Goal: Communication & Community: Answer question/provide support

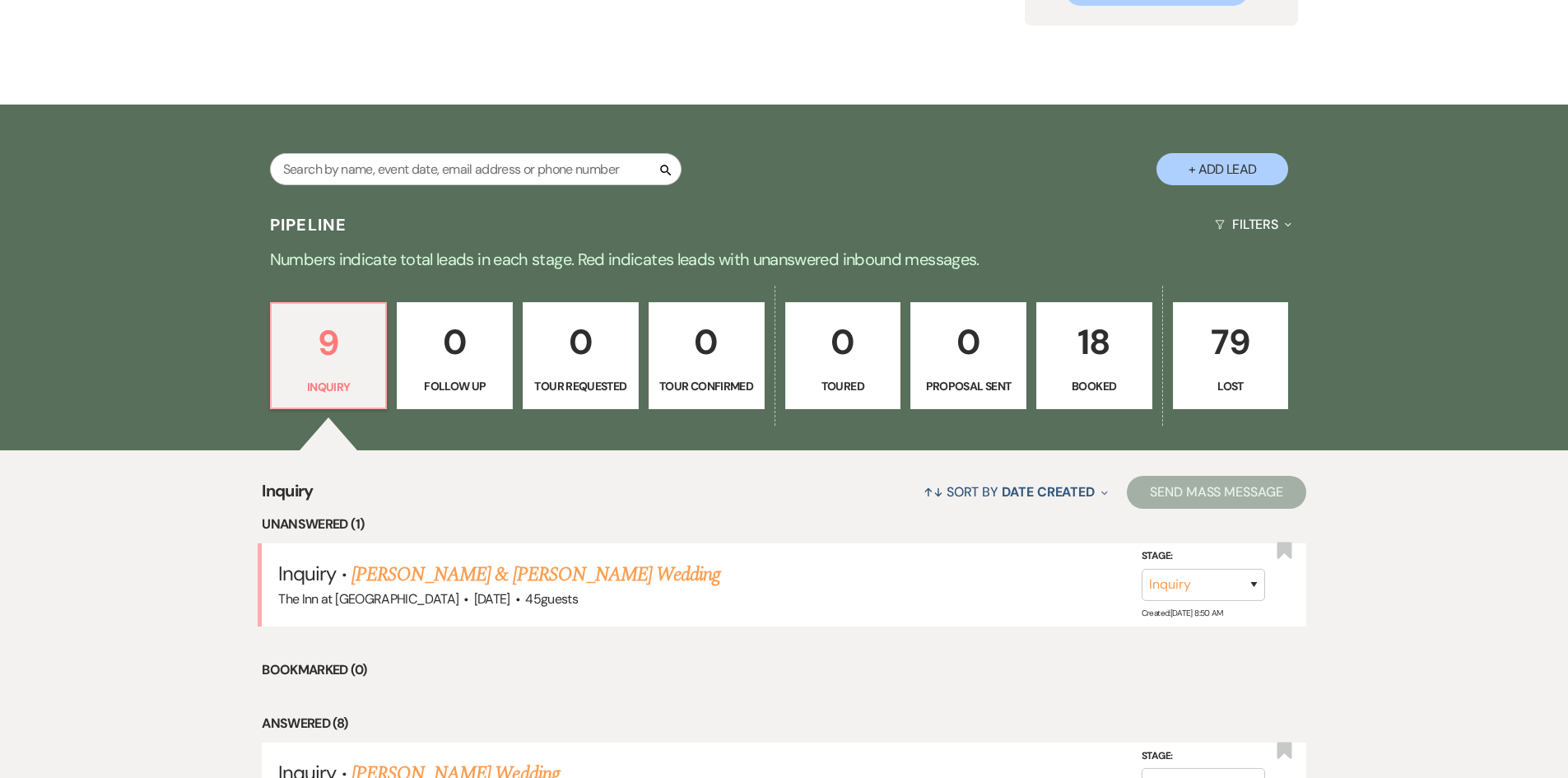
scroll to position [231, 0]
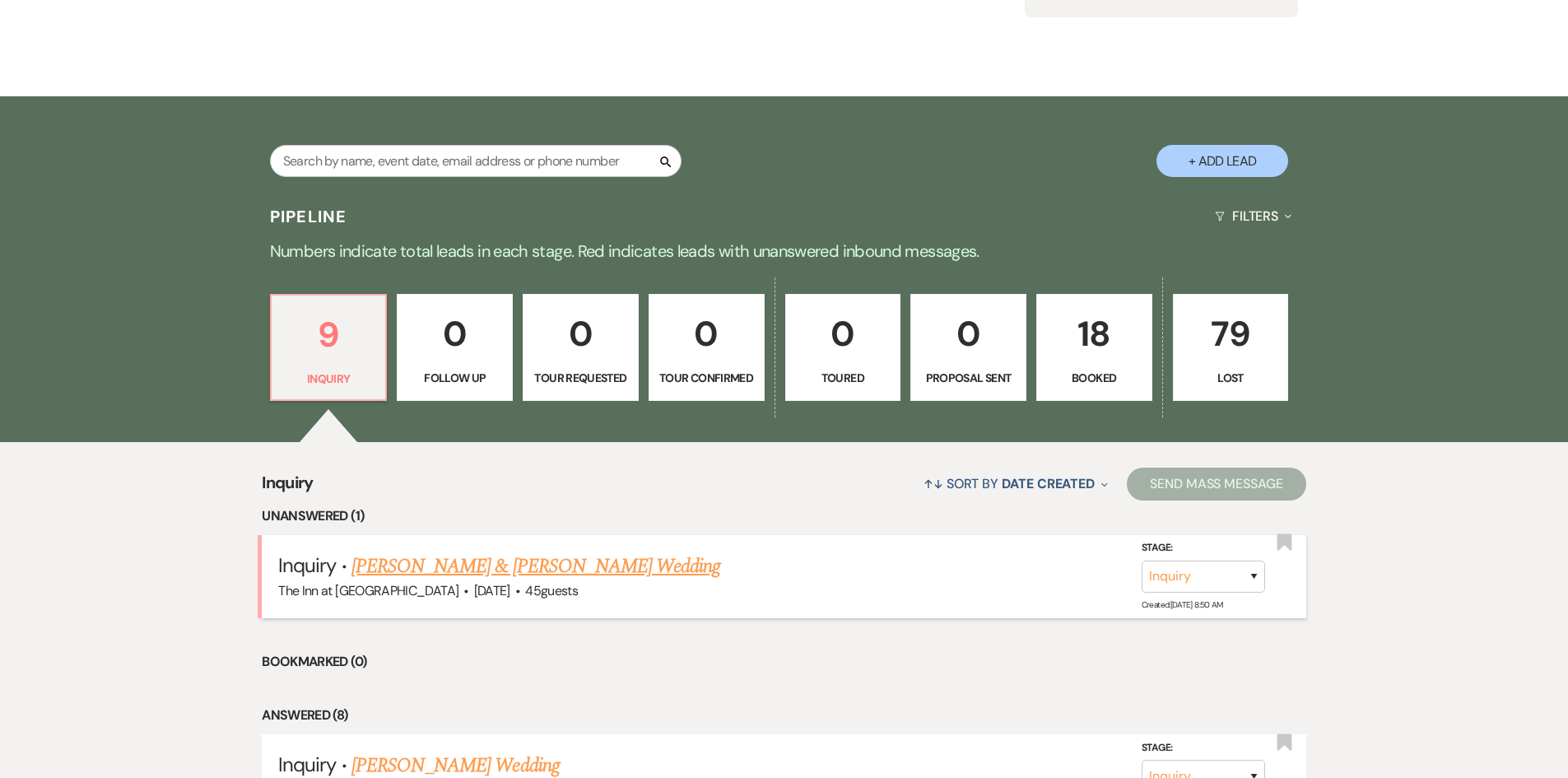
click at [623, 576] on link "[PERSON_NAME] & [PERSON_NAME] Wedding" at bounding box center [536, 567] width 369 height 30
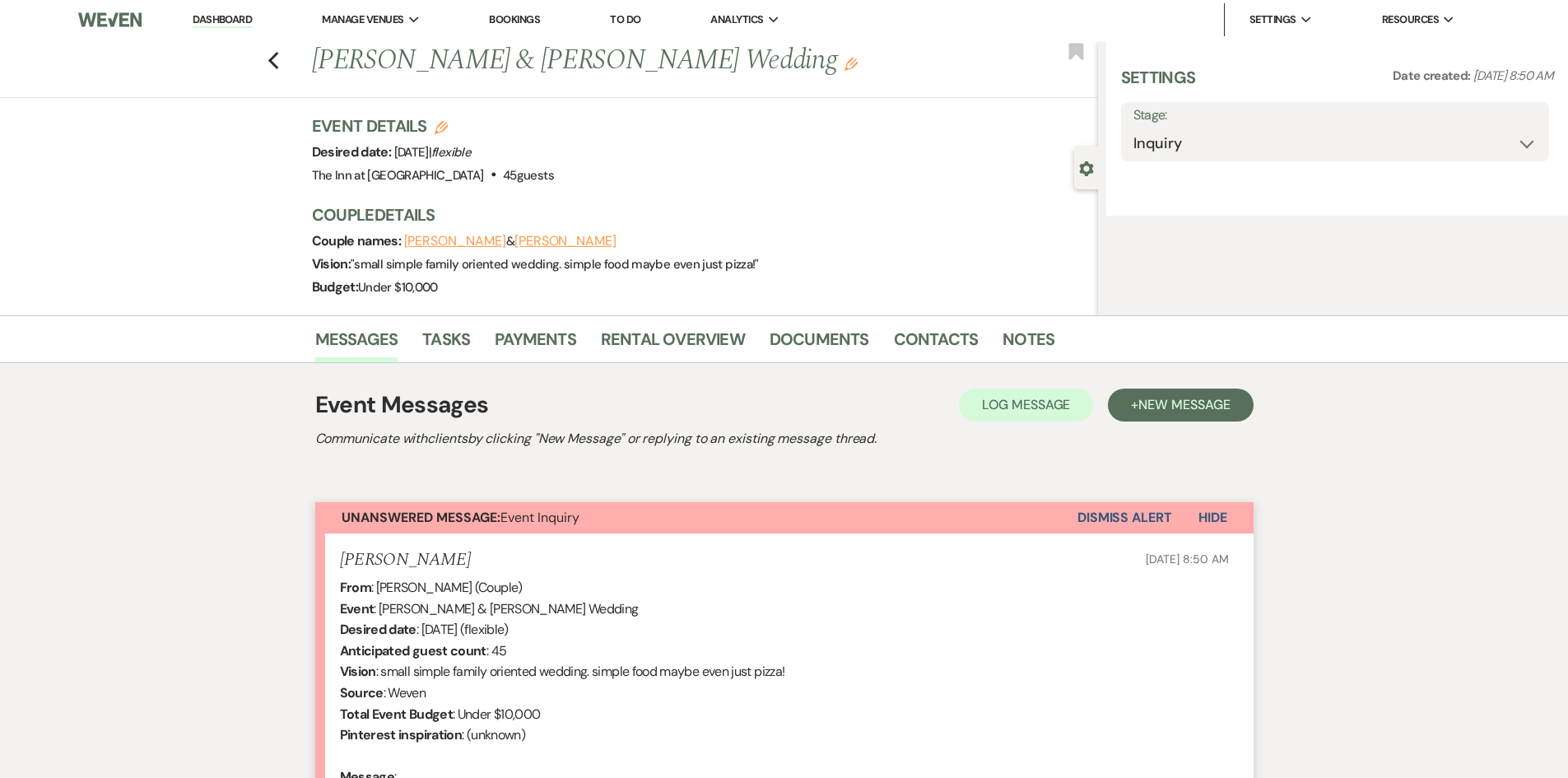
select select "1"
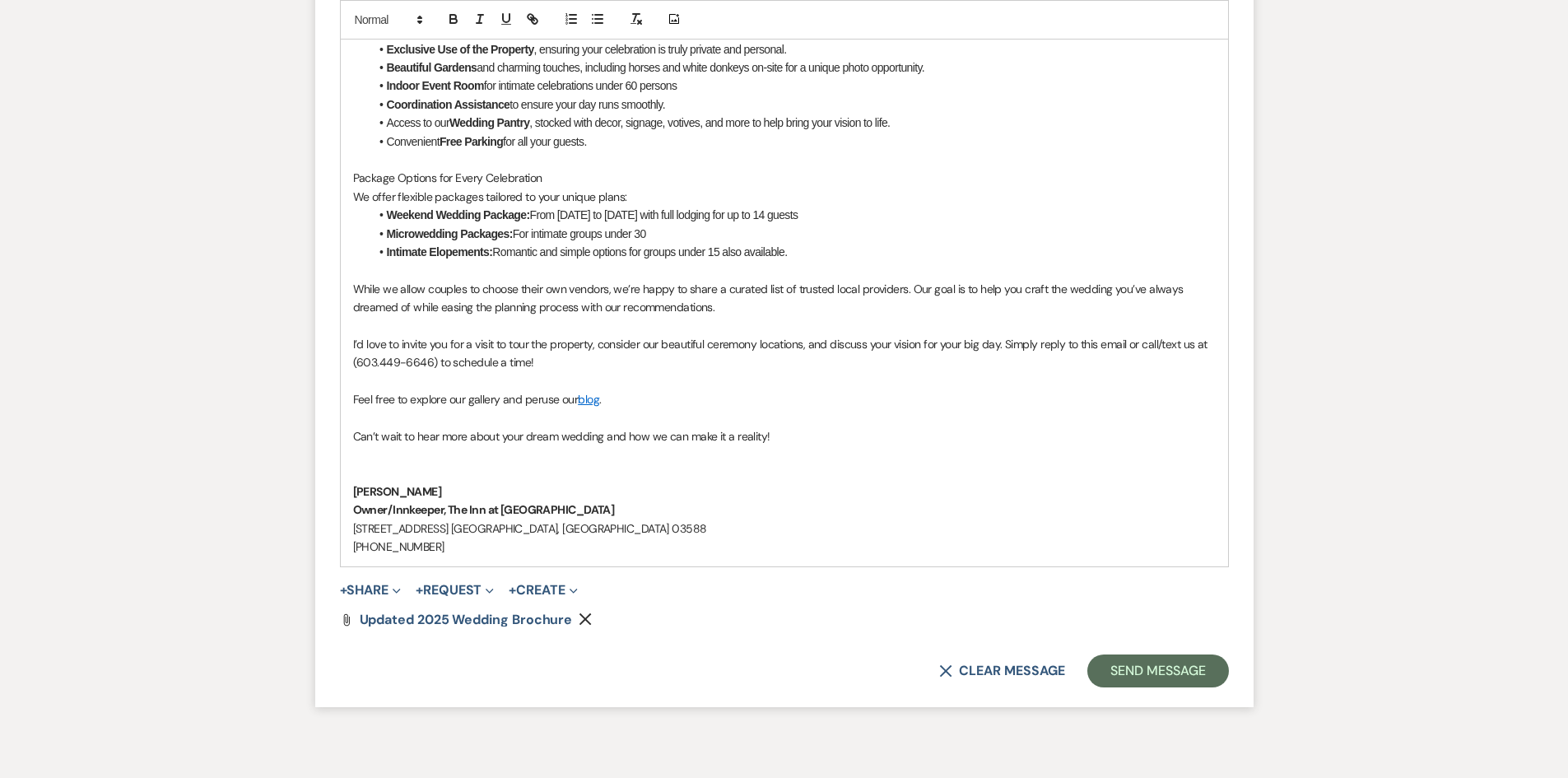
scroll to position [1394, 0]
click at [1155, 675] on button "Send Message" at bounding box center [1157, 668] width 141 height 33
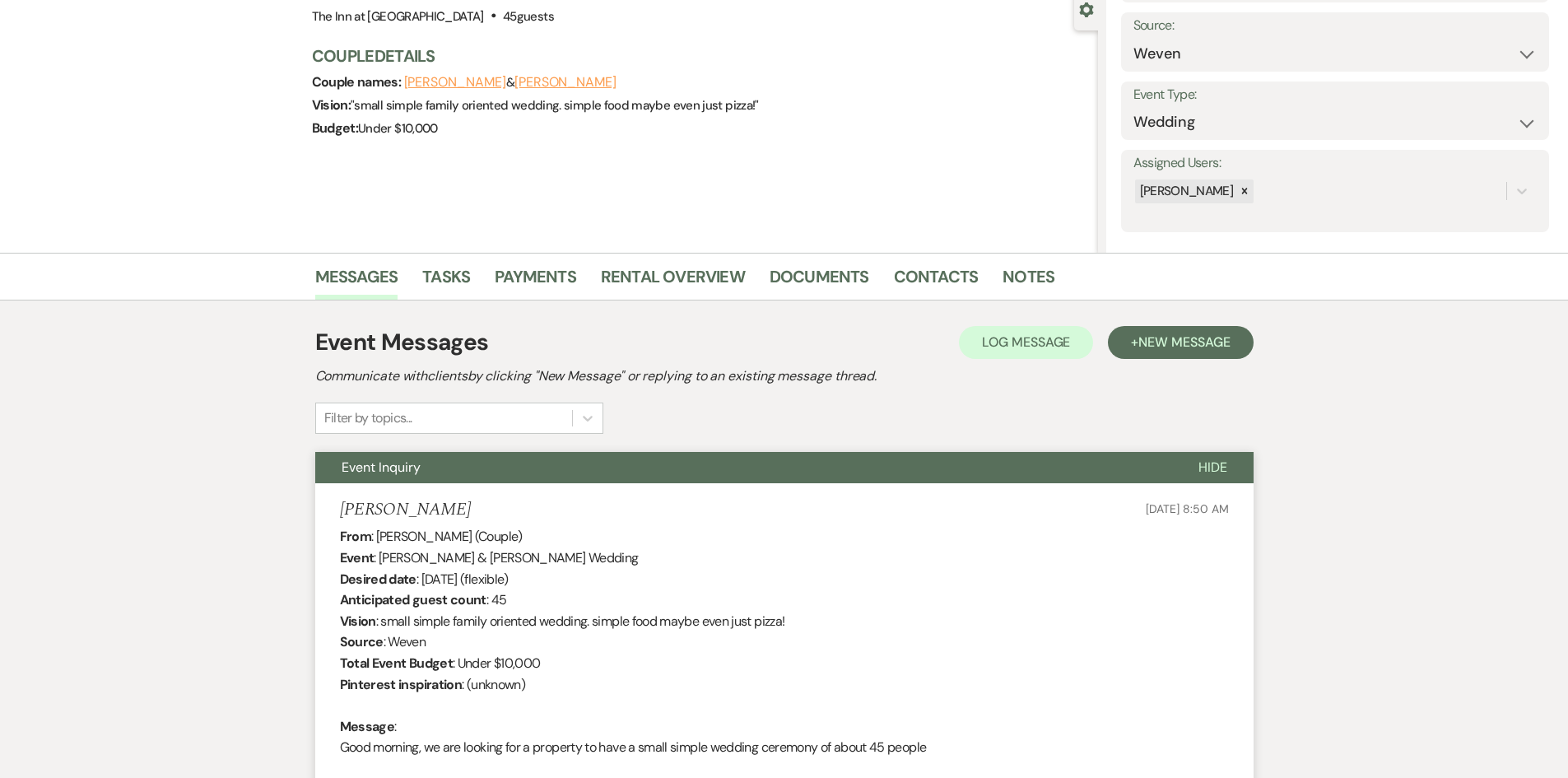
scroll to position [1209, 0]
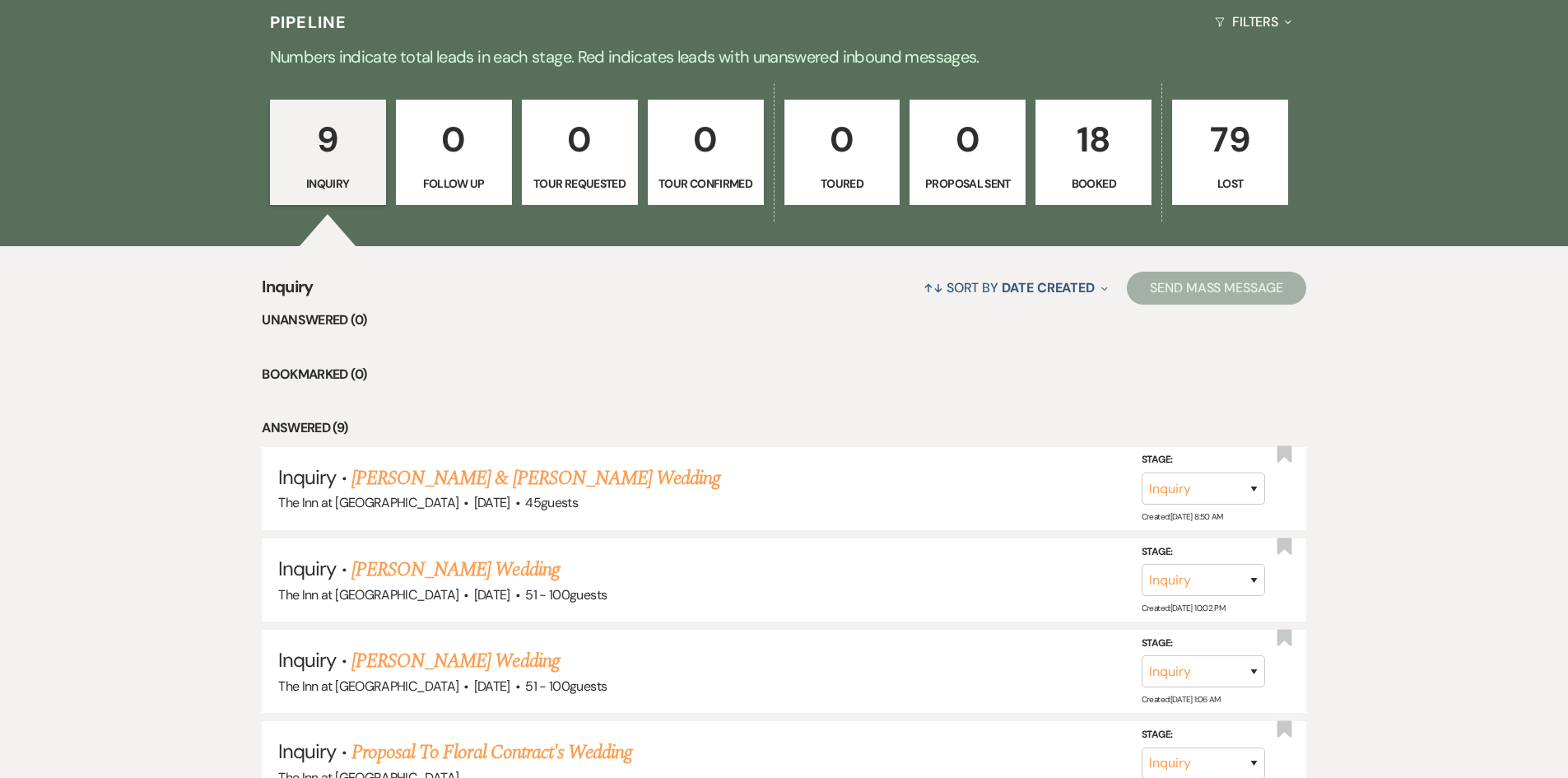
scroll to position [431, 0]
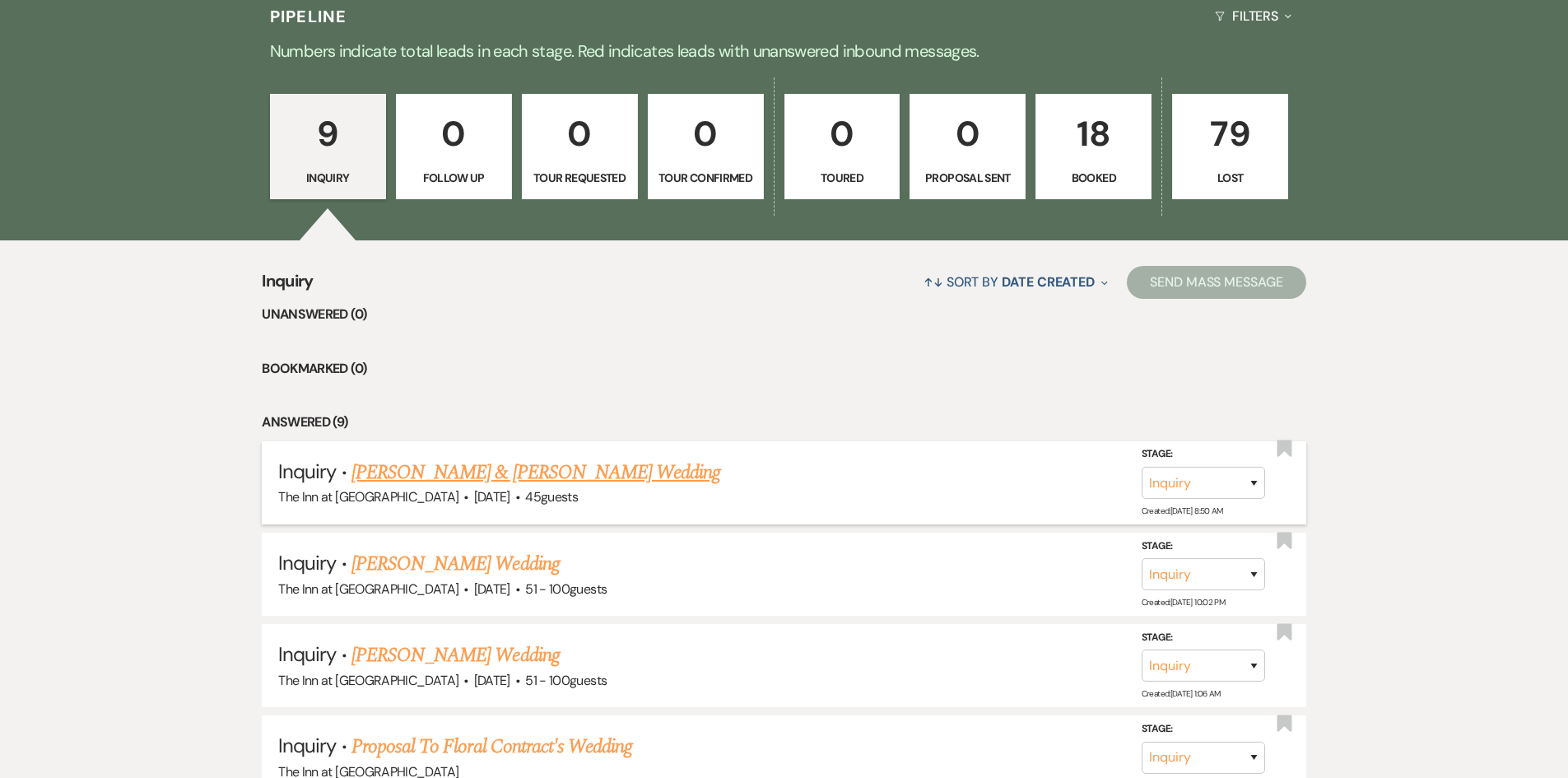
click at [465, 478] on link "[PERSON_NAME] & [PERSON_NAME] Wedding" at bounding box center [536, 473] width 369 height 30
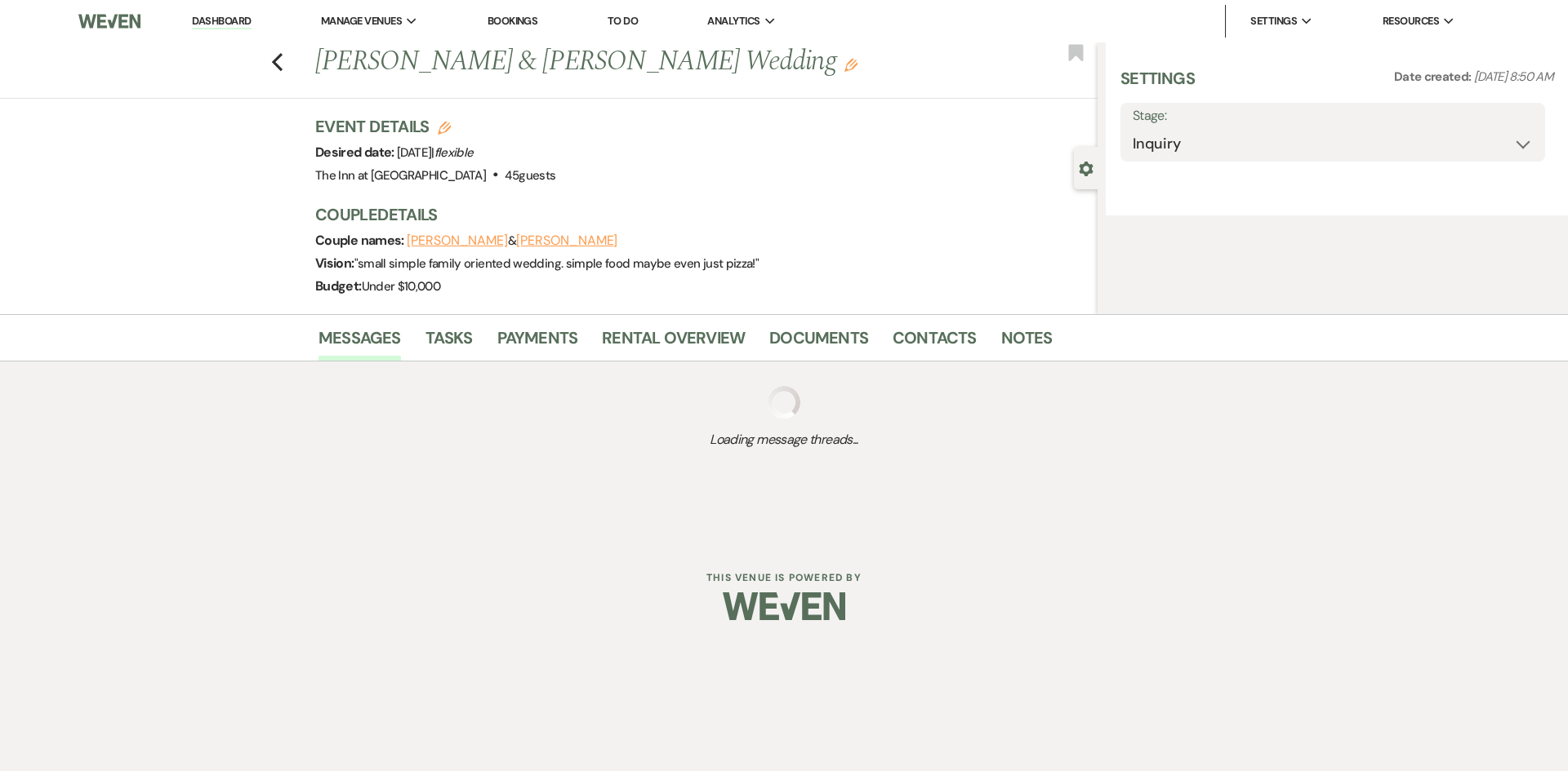
select select "1"
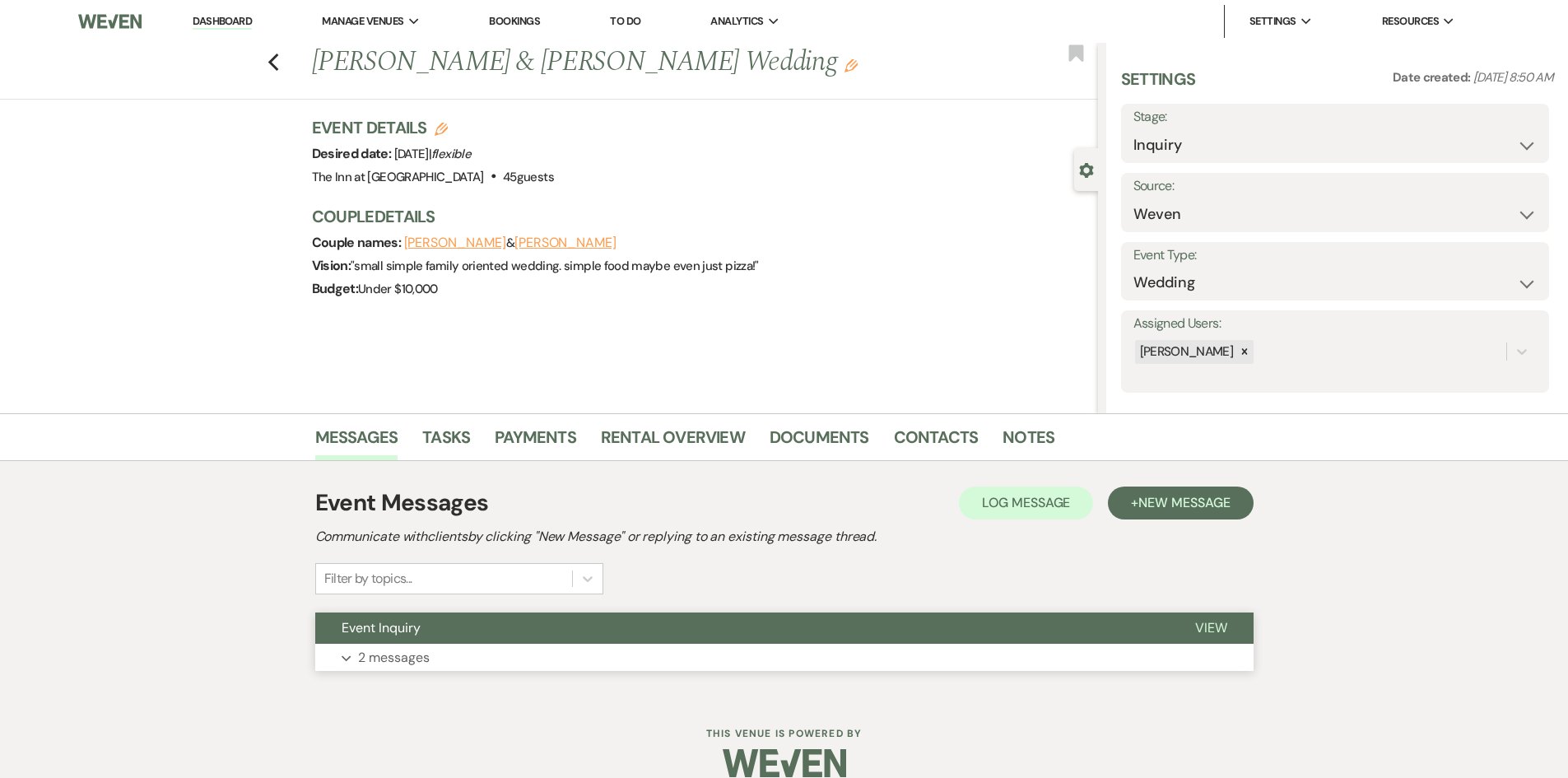
click at [1208, 626] on span "View" at bounding box center [1211, 627] width 32 height 17
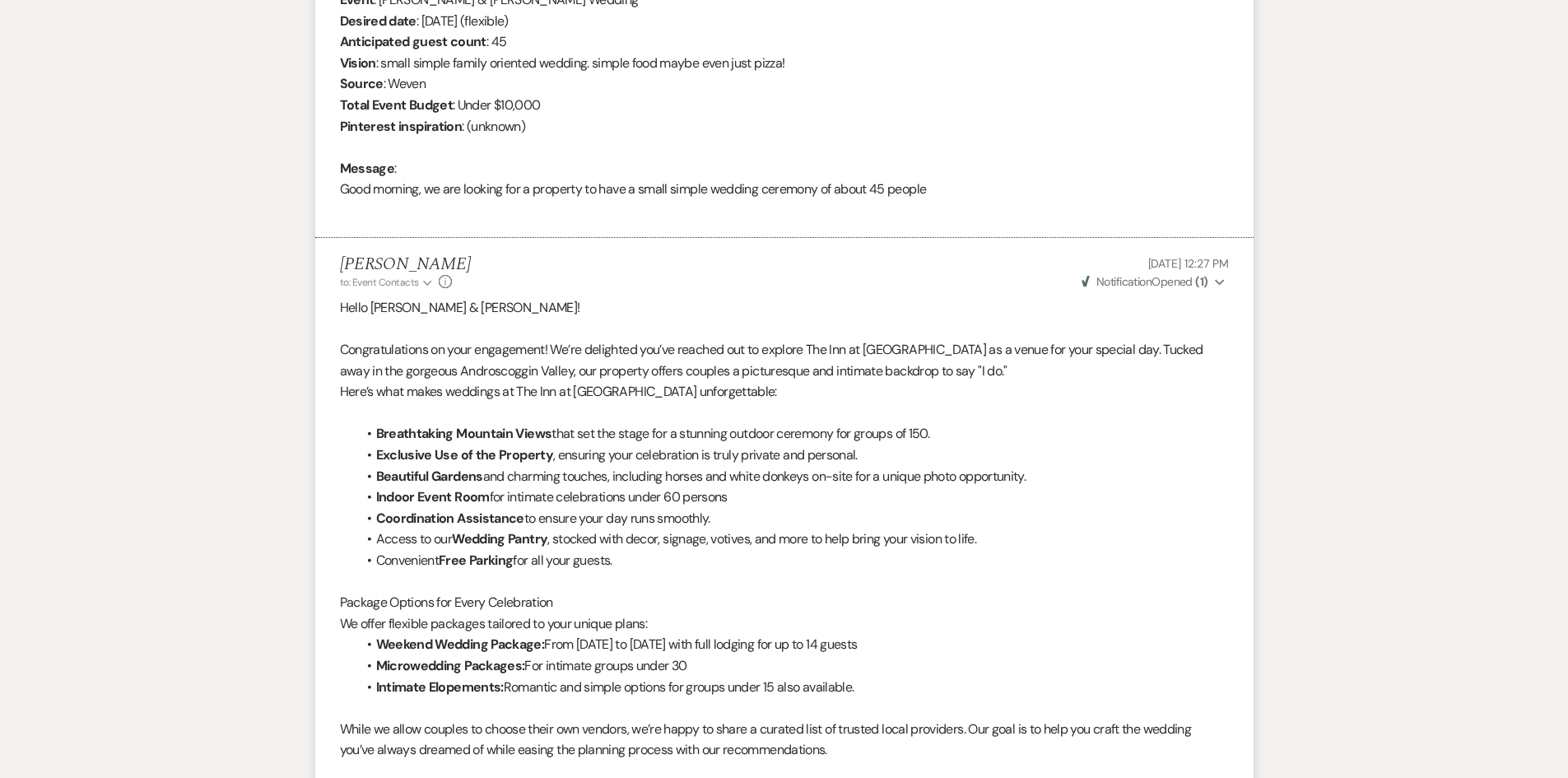
scroll to position [726, 0]
